Goal: Information Seeking & Learning: Understand process/instructions

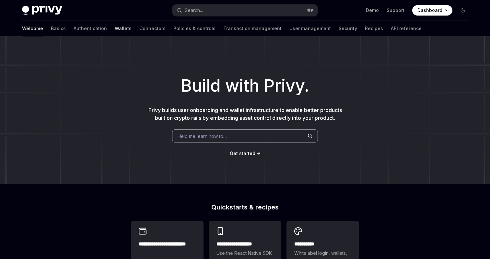
click at [115, 29] on link "Wallets" at bounding box center [123, 29] width 17 height 16
type textarea "*"
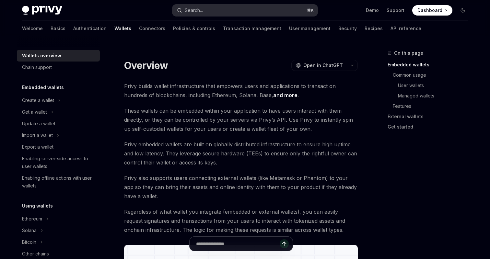
click at [211, 11] on button "Search... ⌘ K" at bounding box center [244, 11] width 145 height 12
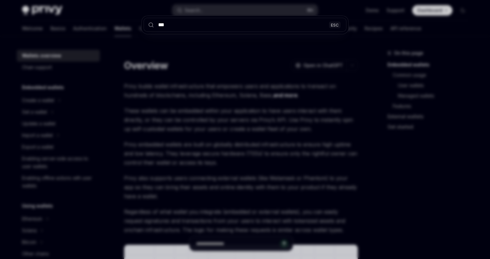
type input "****"
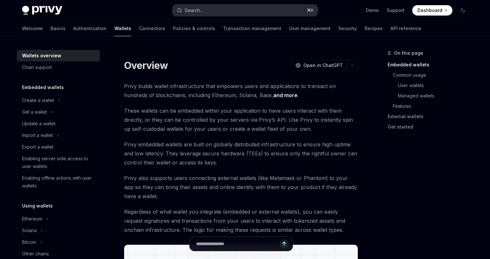
type textarea "*"
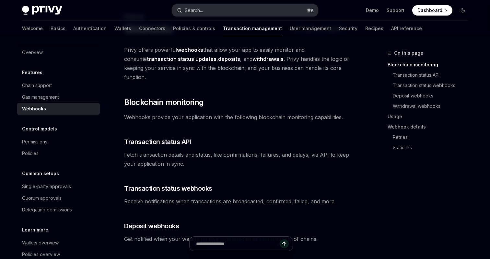
click at [214, 8] on button "Search... ⌘ K" at bounding box center [244, 11] width 145 height 12
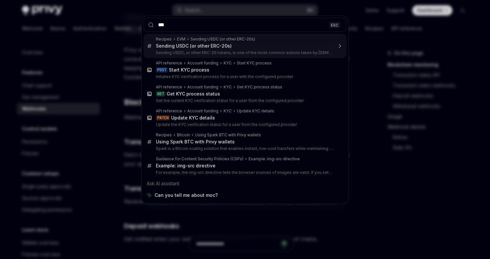
type input "****"
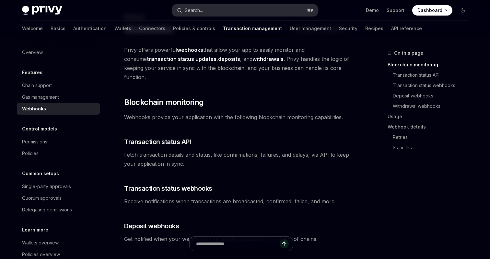
type textarea "*"
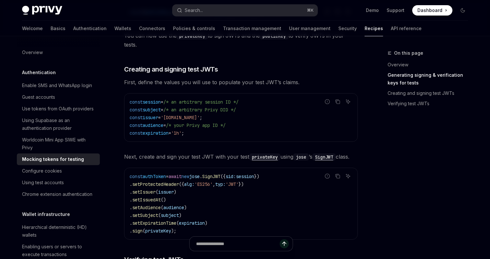
scroll to position [323, 0]
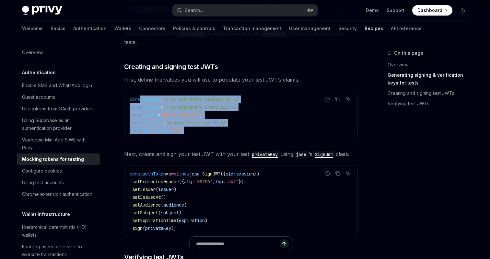
drag, startPoint x: 141, startPoint y: 101, endPoint x: 186, endPoint y: 134, distance: 55.7
click at [186, 134] on div "const session = /* an arbitrary session ID */ const subject = /* an arbitrary P…" at bounding box center [240, 115] width 233 height 48
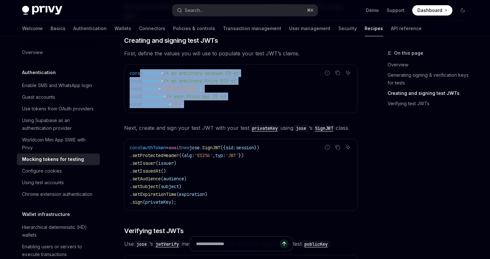
scroll to position [350, 0]
click at [205, 98] on span "/* your Privy app ID */" at bounding box center [196, 96] width 60 height 6
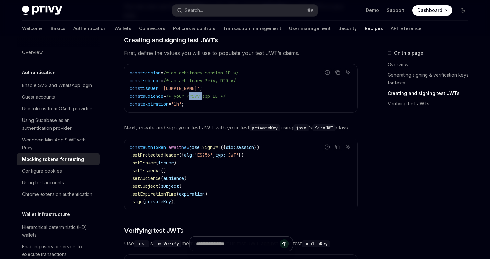
click at [205, 98] on span "/* your Privy app ID */" at bounding box center [196, 96] width 60 height 6
click at [186, 91] on span "'[DOMAIN_NAME]'" at bounding box center [180, 88] width 39 height 6
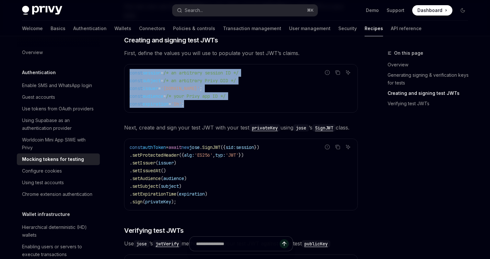
drag, startPoint x: 199, startPoint y: 102, endPoint x: 128, endPoint y: 71, distance: 78.4
click at [128, 71] on div "const session = /* an arbitrary session ID */ const subject = /* an arbitrary P…" at bounding box center [240, 88] width 233 height 48
copy code "const session = /* an arbitrary session ID */ const subject = /* an arbitrary P…"
click at [215, 72] on span "/* an arbitrary session ID */" at bounding box center [200, 73] width 75 height 6
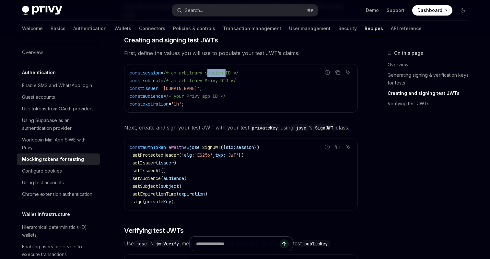
click at [215, 72] on span "/* an arbitrary session ID */" at bounding box center [200, 73] width 75 height 6
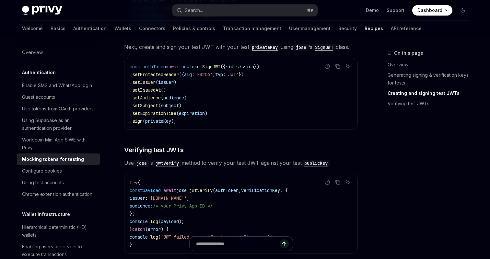
scroll to position [448, 0]
